Goal: Transaction & Acquisition: Register for event/course

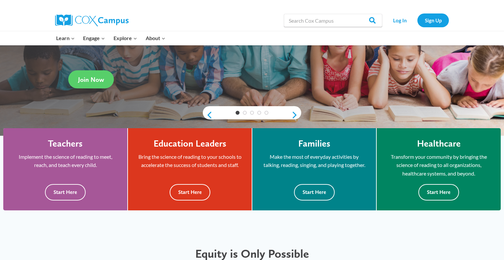
scroll to position [105, 0]
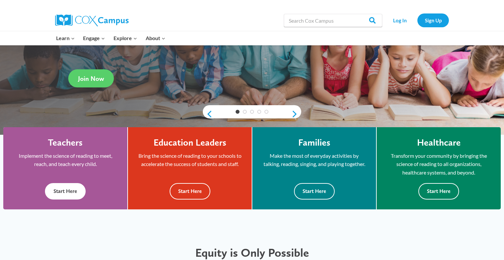
click at [69, 192] on button "Start Here" at bounding box center [65, 191] width 41 height 16
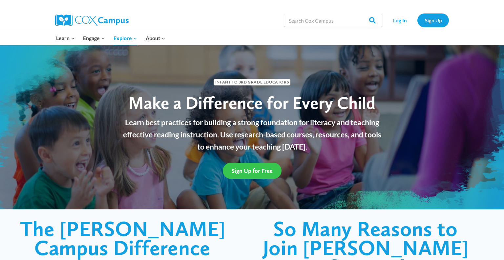
click at [245, 167] on link "Sign Up for Free" at bounding box center [252, 171] width 59 height 16
click at [243, 172] on span "Sign Up for Free" at bounding box center [252, 170] width 41 height 7
click at [253, 170] on span "Sign Up for Free" at bounding box center [252, 170] width 41 height 7
click at [441, 18] on link "Sign Up" at bounding box center [434, 19] width 32 height 13
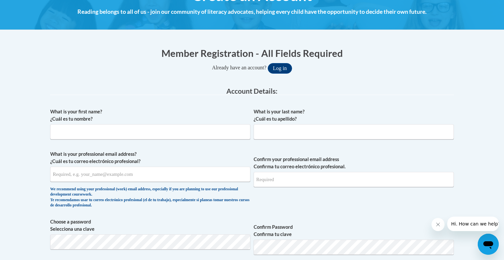
scroll to position [95, 0]
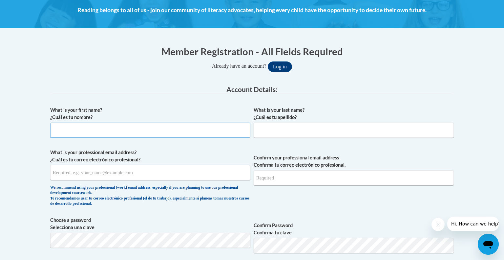
click at [150, 133] on input "What is your first name? ¿Cuál es tu nombre?" at bounding box center [150, 130] width 200 height 15
type input "[PERSON_NAME]"
click at [308, 134] on input "What is your last name? ¿Cuál es tu apellido?" at bounding box center [354, 130] width 200 height 15
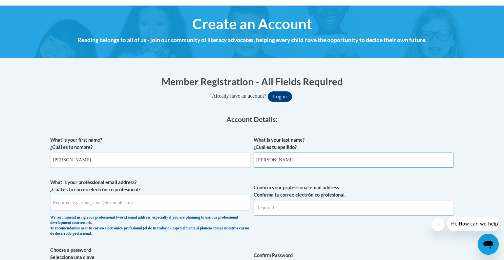
scroll to position [0, 0]
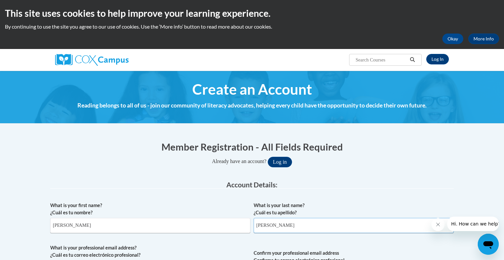
type input "[PERSON_NAME]"
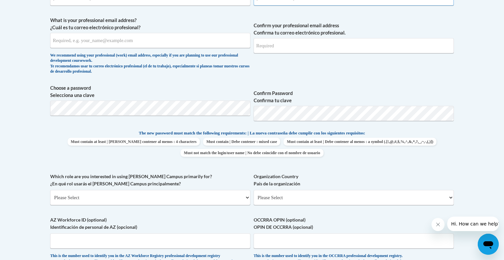
scroll to position [229, 0]
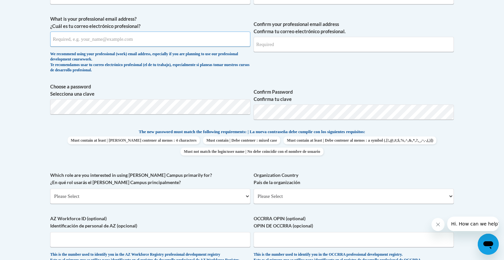
click at [100, 41] on input "What is your professional email address? ¿Cuál es tu correo electrónico profesi…" at bounding box center [150, 39] width 200 height 15
type input "[EMAIL_ADDRESS][DOMAIN_NAME]"
click at [311, 45] on input "Confirm your professional email address Confirma tu correo electrónico profesio…" at bounding box center [354, 44] width 200 height 15
type input "[PERSON_NAME]"
